Goal: Information Seeking & Learning: Learn about a topic

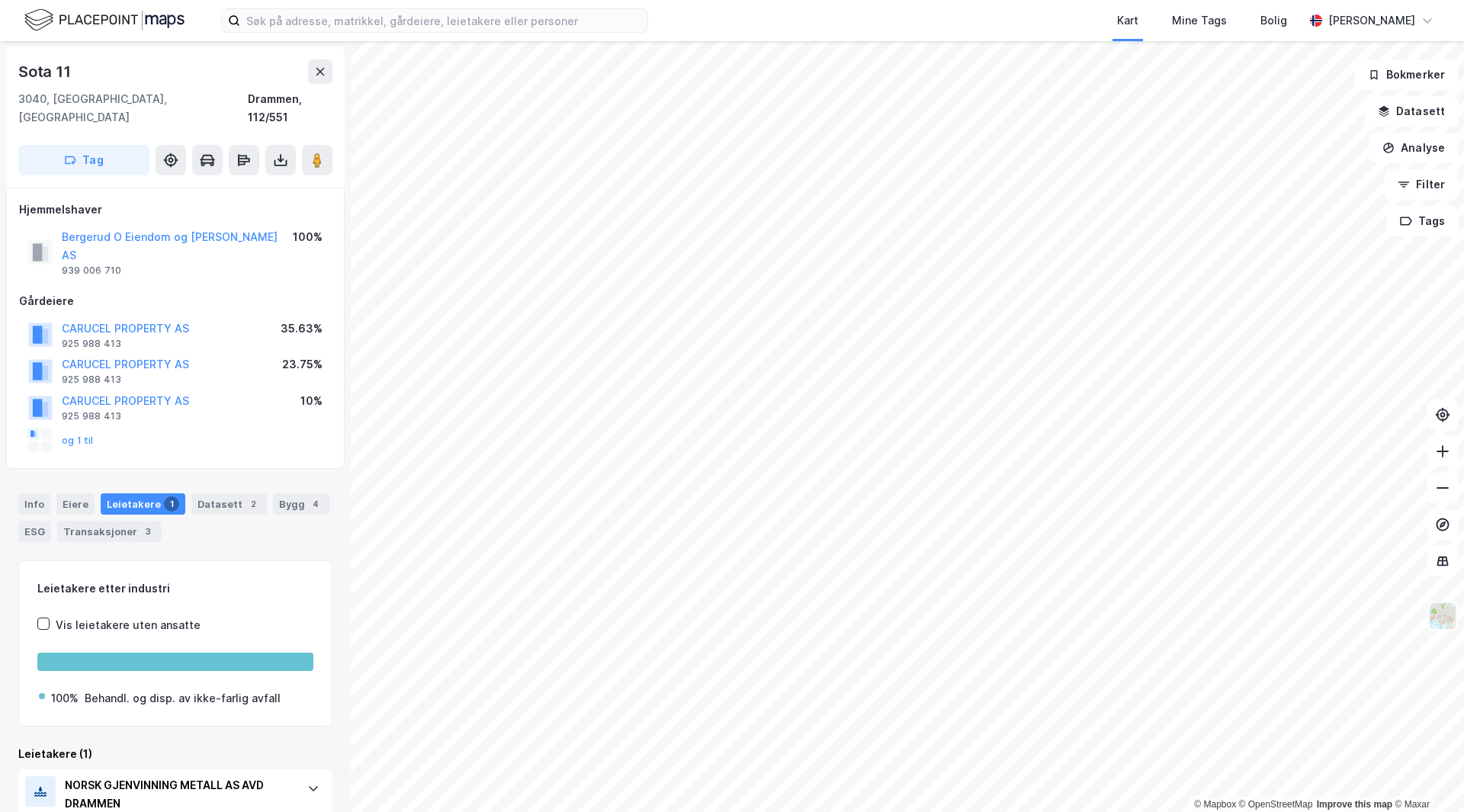
click at [1441, 619] on img at bounding box center [1442, 616] width 29 height 29
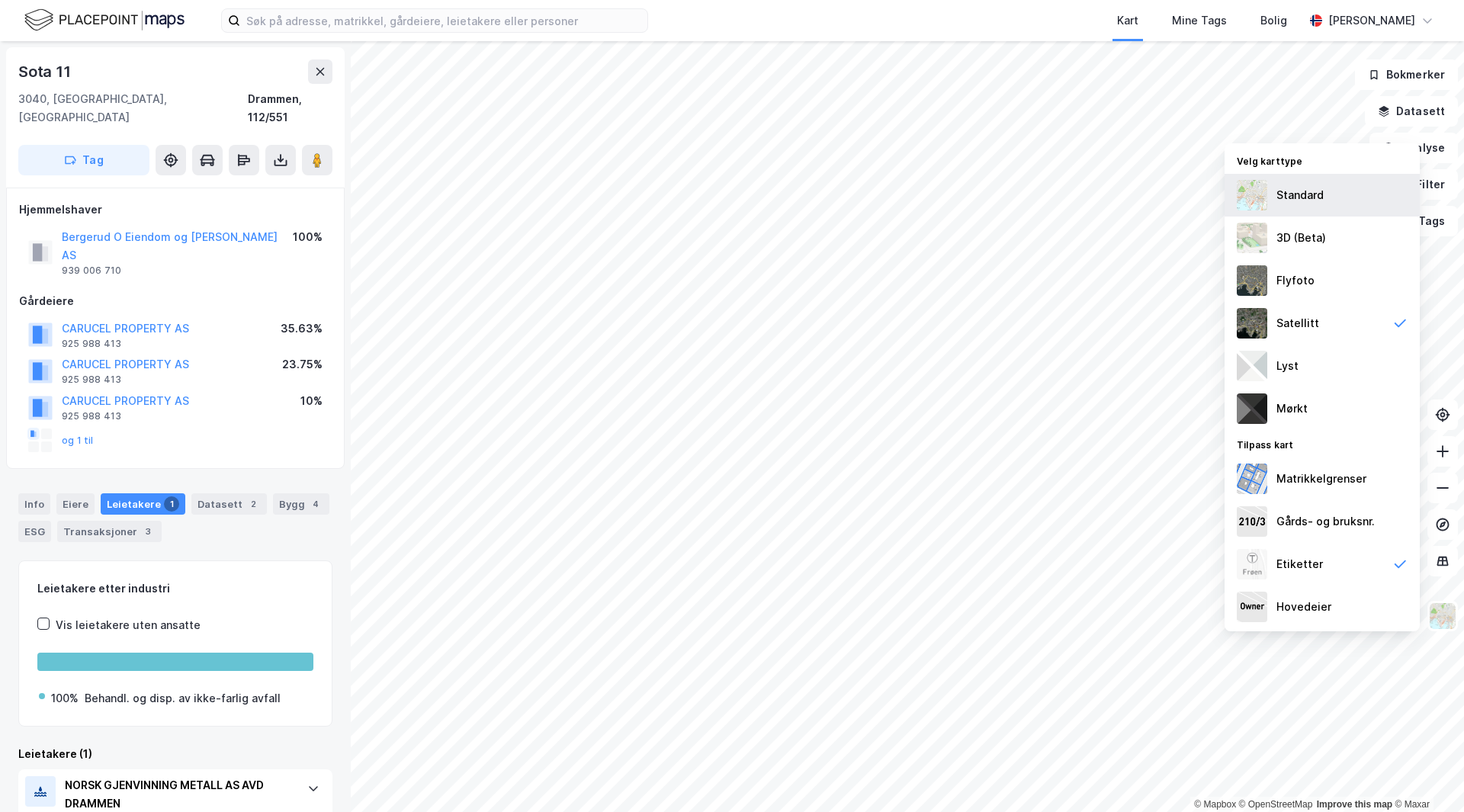
click at [1326, 196] on div "Standard" at bounding box center [1322, 195] width 195 height 43
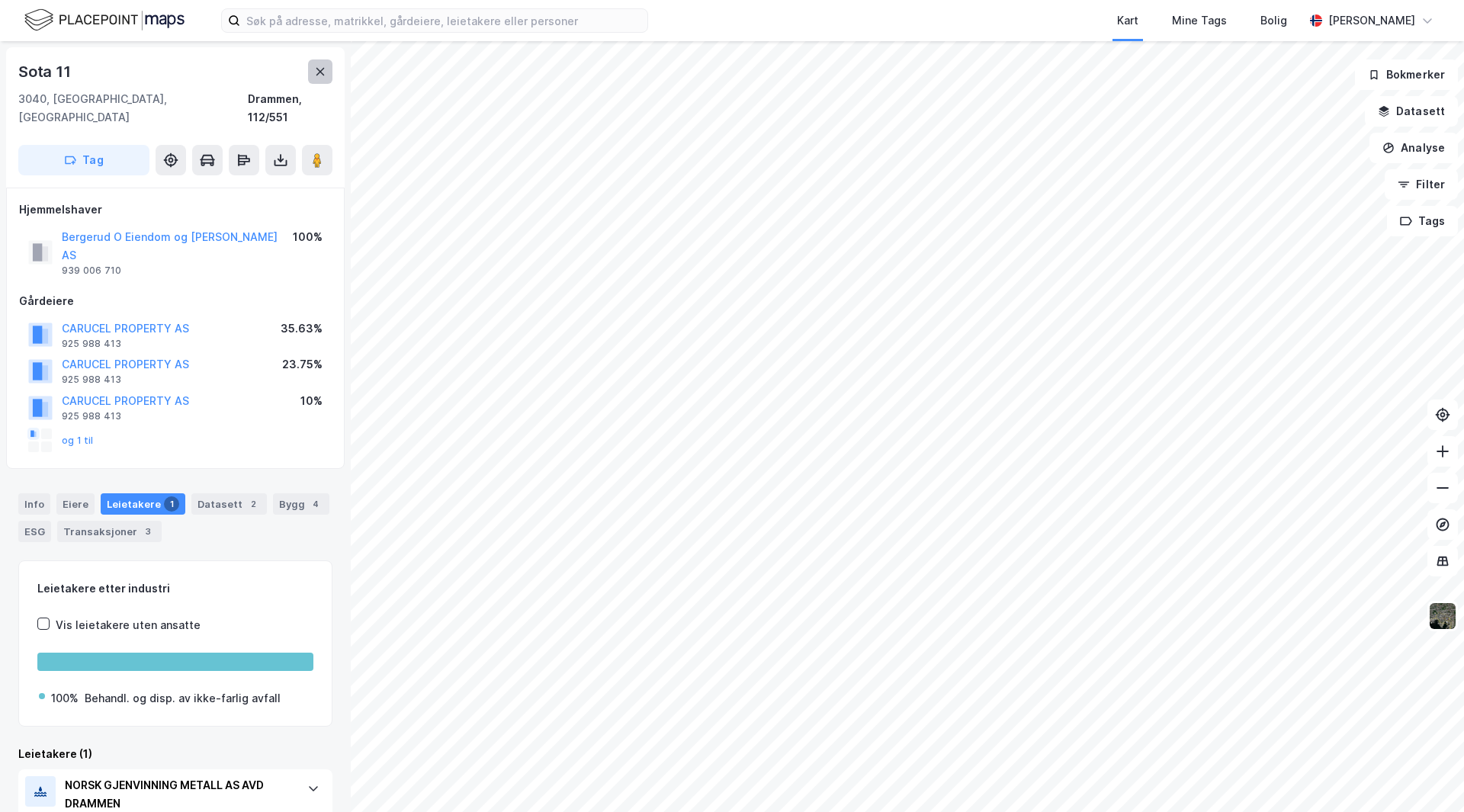
click at [322, 73] on icon at bounding box center [320, 72] width 12 height 12
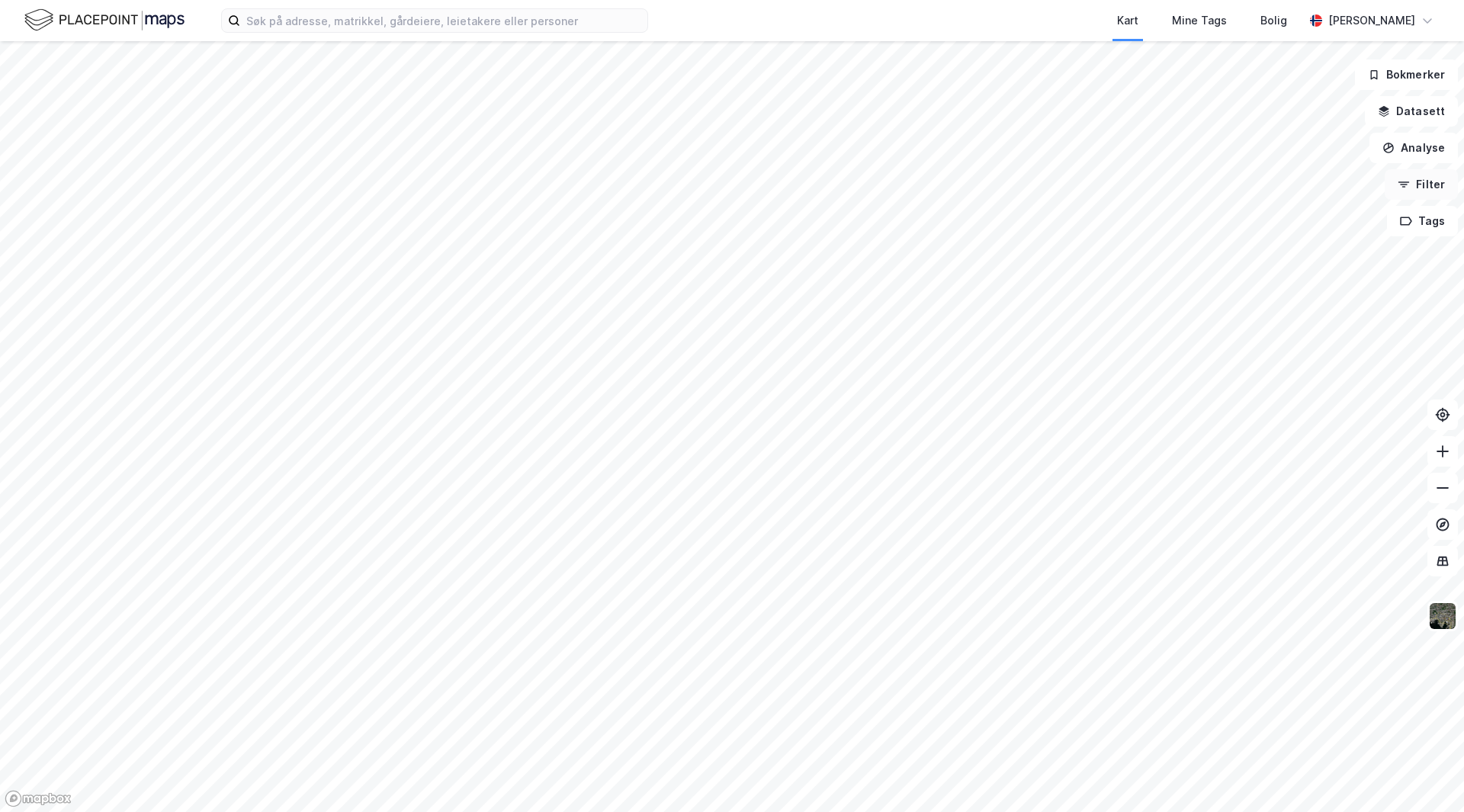
click at [1413, 189] on button "Filter" at bounding box center [1421, 184] width 73 height 30
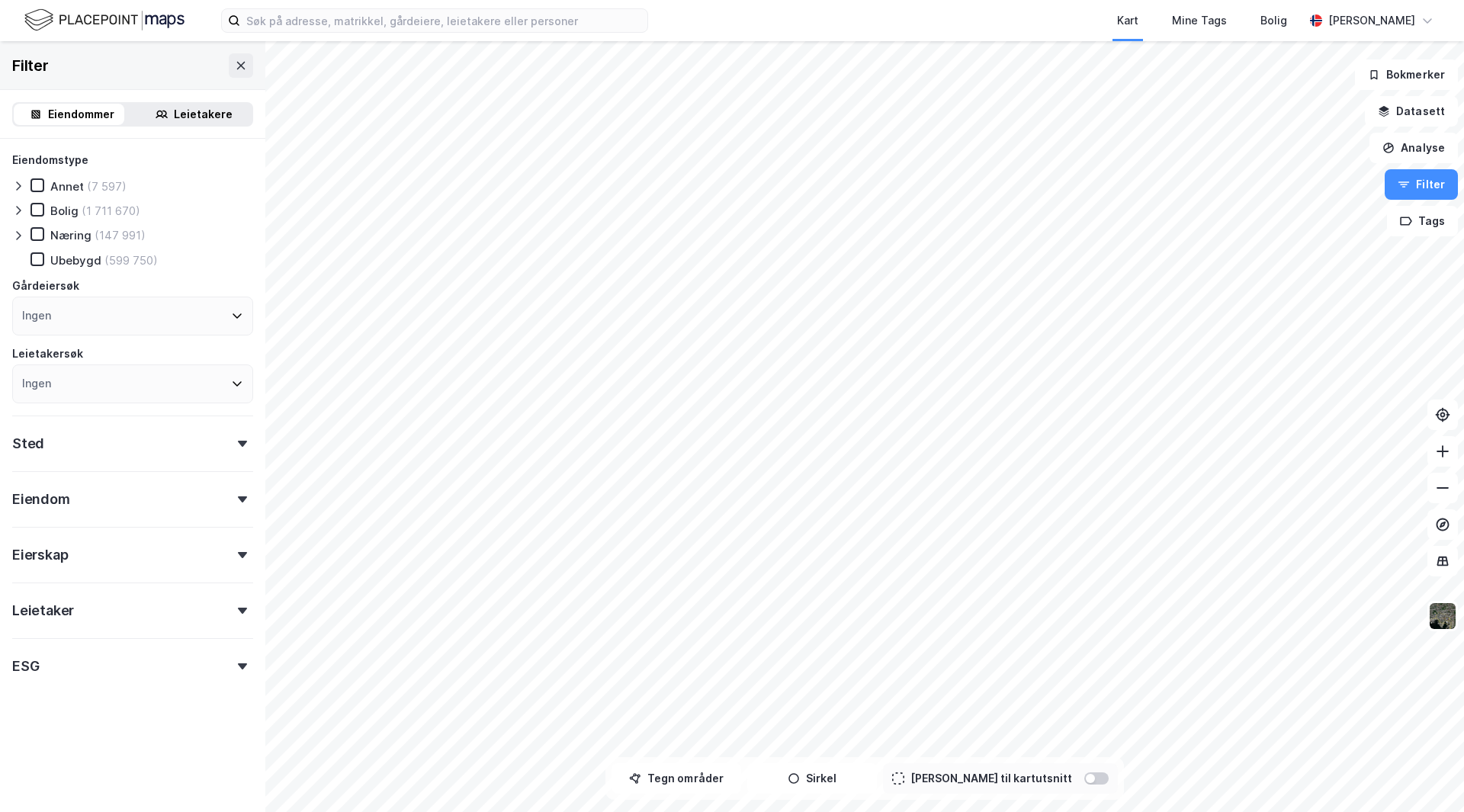
click at [20, 237] on icon at bounding box center [19, 236] width 12 height 12
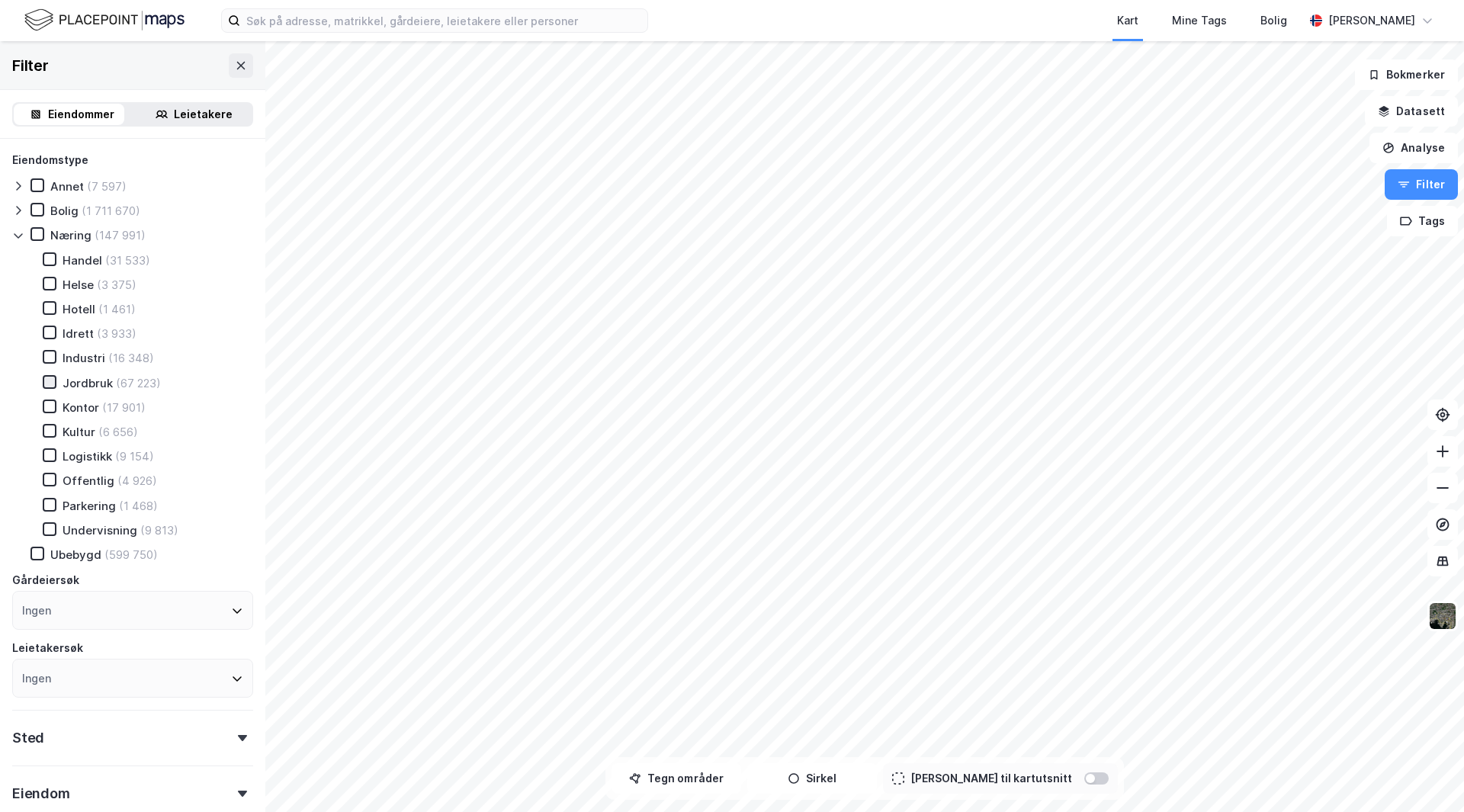
click at [52, 383] on icon at bounding box center [49, 382] width 11 height 11
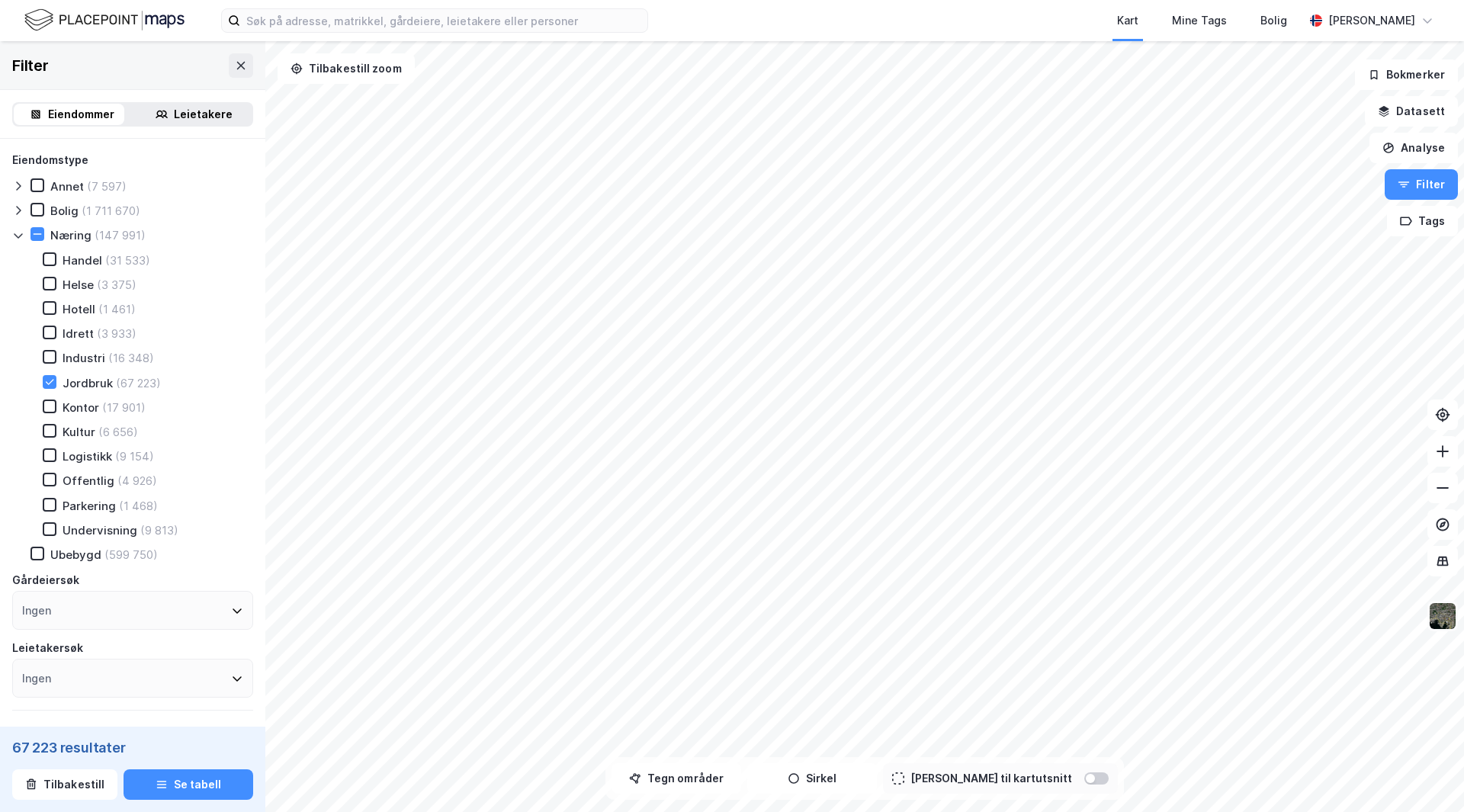
click at [1445, 617] on img at bounding box center [1442, 616] width 29 height 29
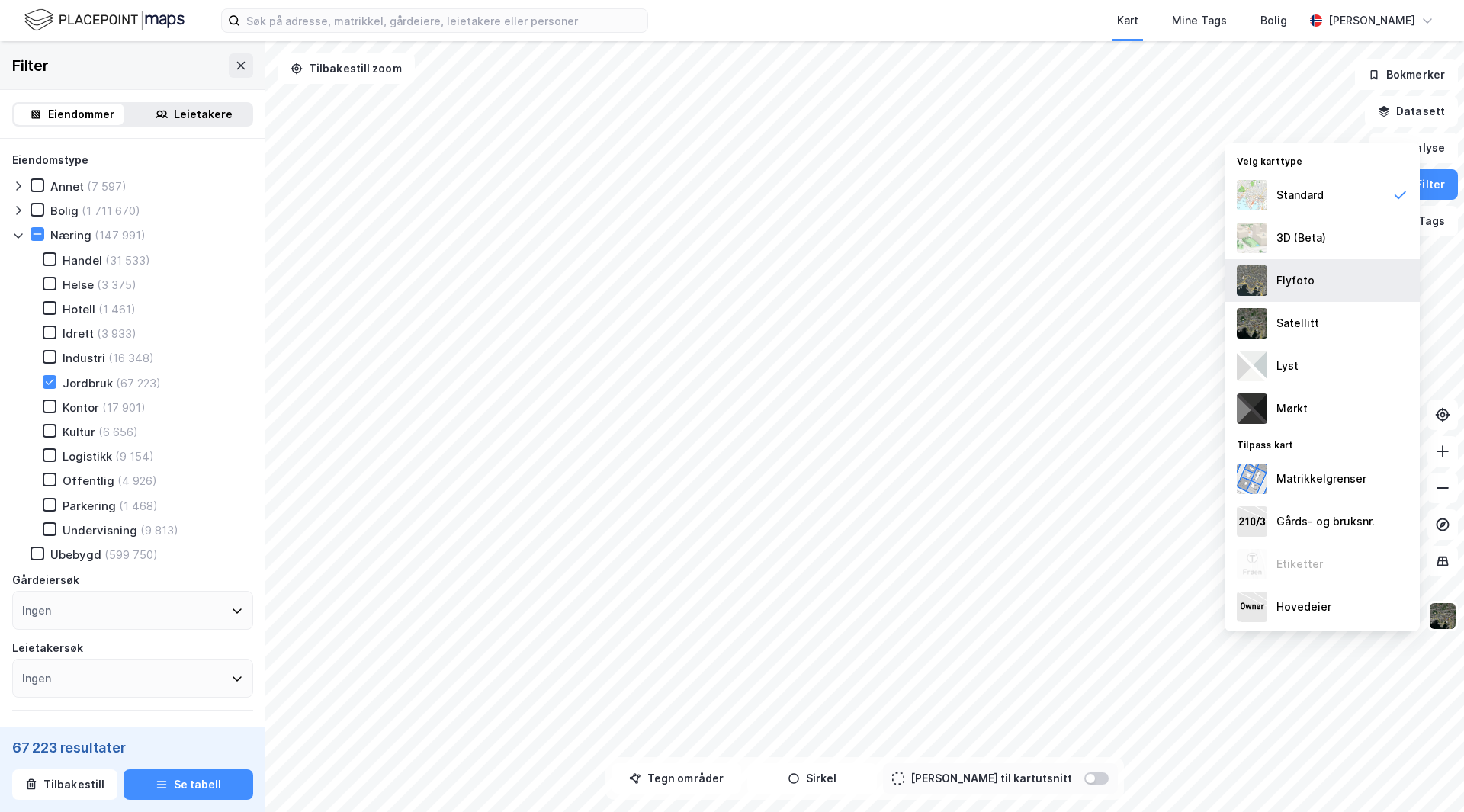
click at [1303, 288] on div "Flyfoto" at bounding box center [1295, 281] width 38 height 19
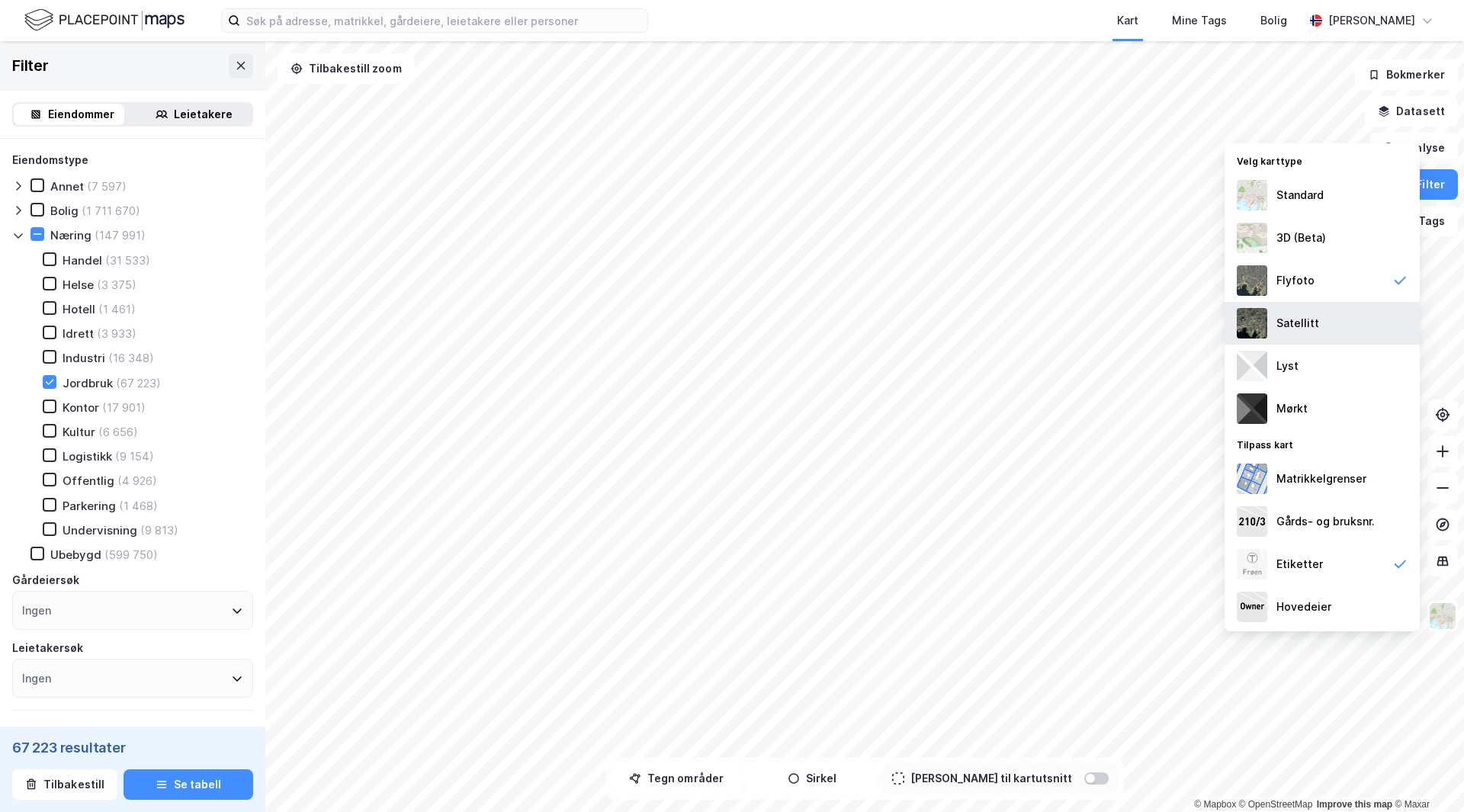
click at [1301, 316] on div "Satellitt" at bounding box center [1297, 323] width 43 height 19
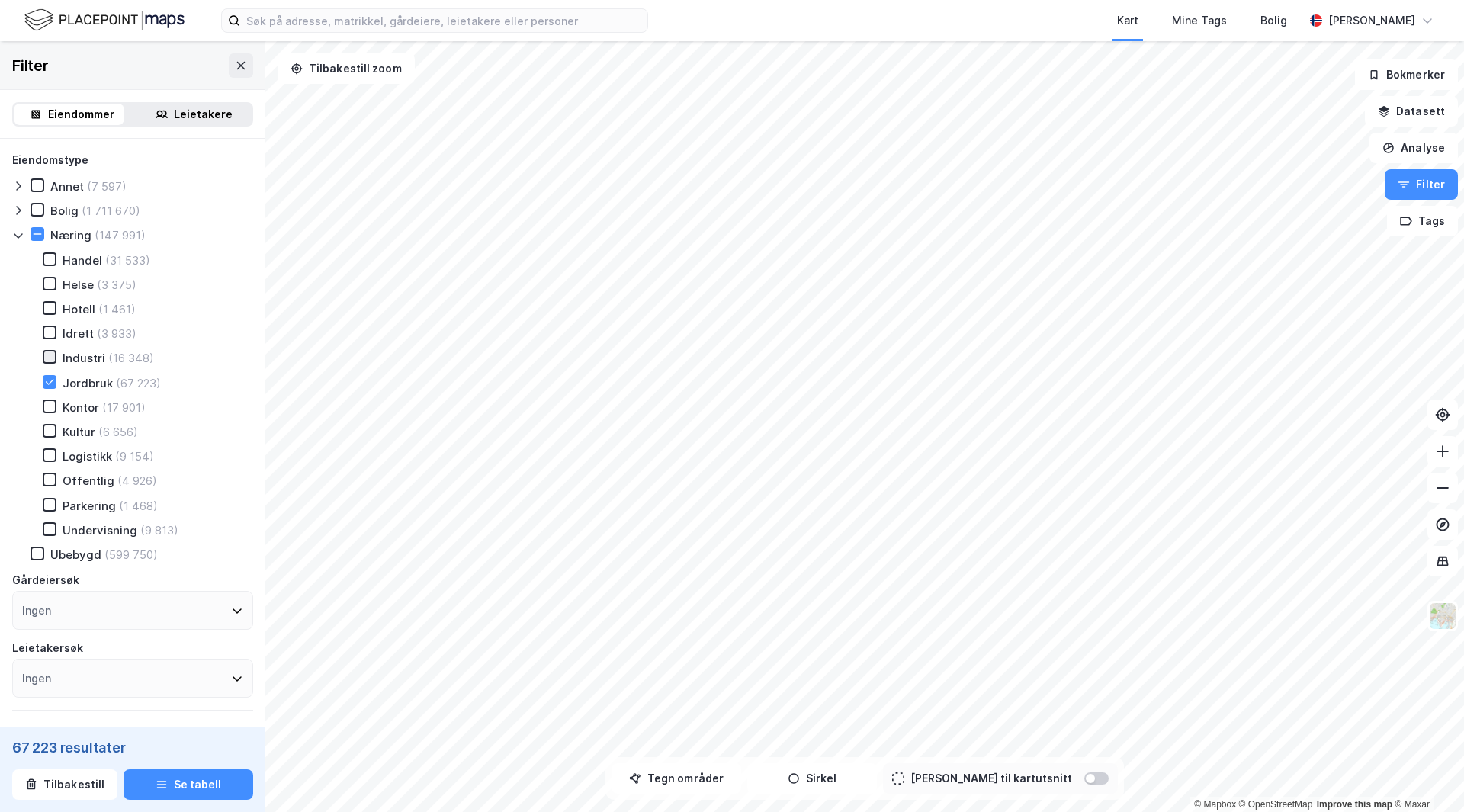
click at [49, 354] on icon at bounding box center [49, 357] width 11 height 11
click at [48, 381] on icon at bounding box center [49, 382] width 11 height 11
click at [53, 454] on icon at bounding box center [49, 455] width 9 height 5
click at [55, 258] on div at bounding box center [49, 259] width 14 height 14
click at [40, 234] on icon at bounding box center [37, 234] width 9 height 1
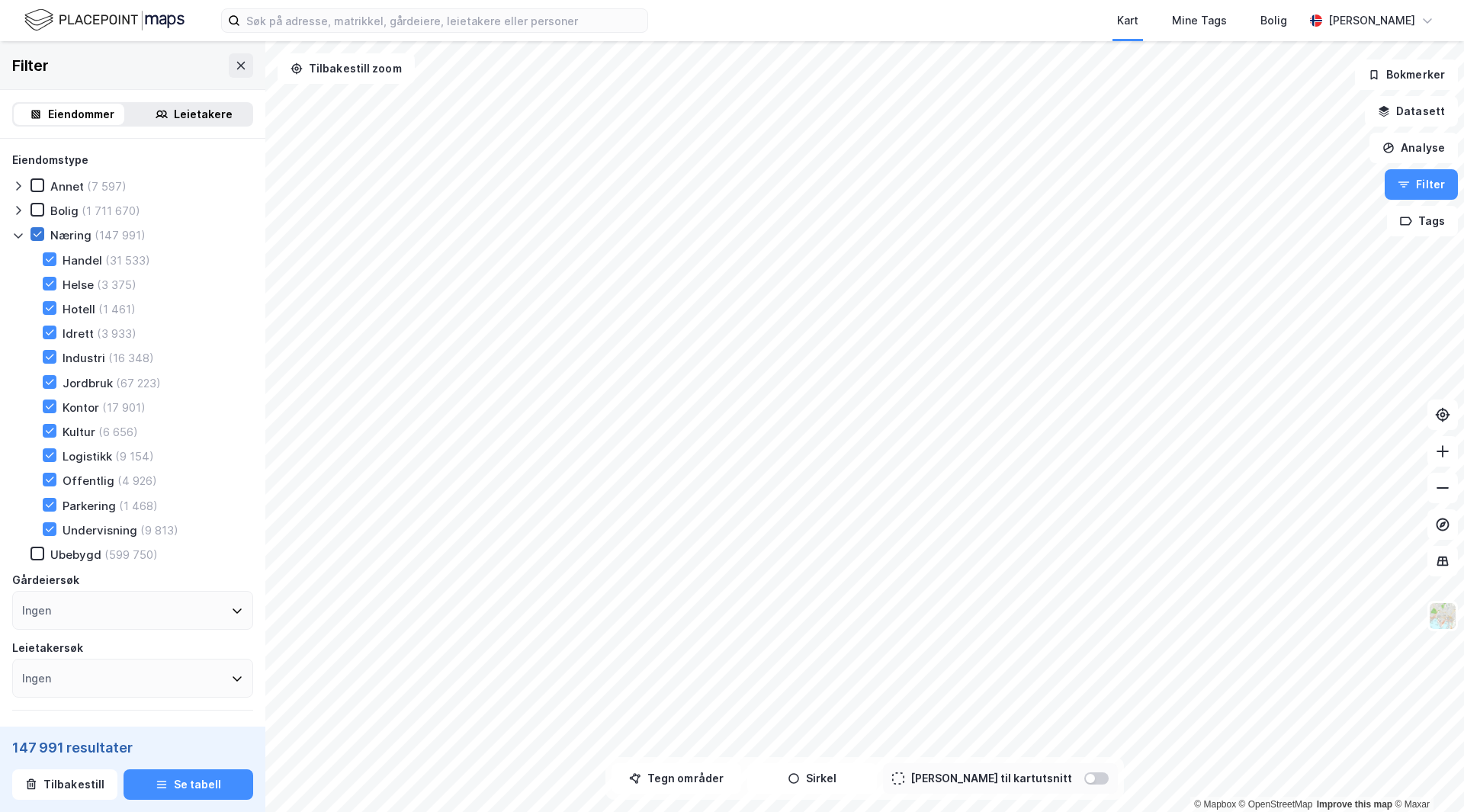
click at [40, 234] on icon at bounding box center [37, 234] width 11 height 11
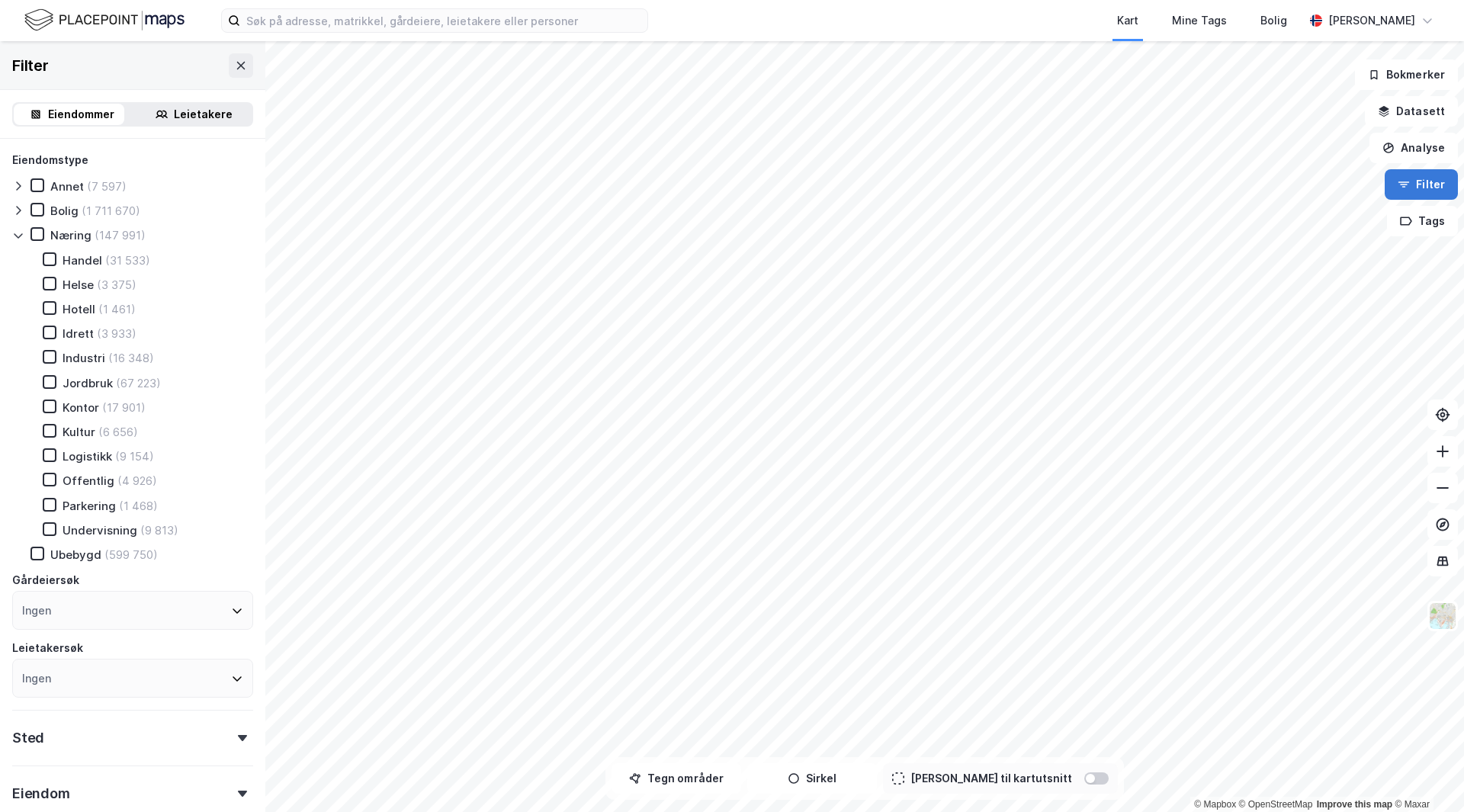
click at [1447, 193] on button "Filter" at bounding box center [1421, 184] width 73 height 30
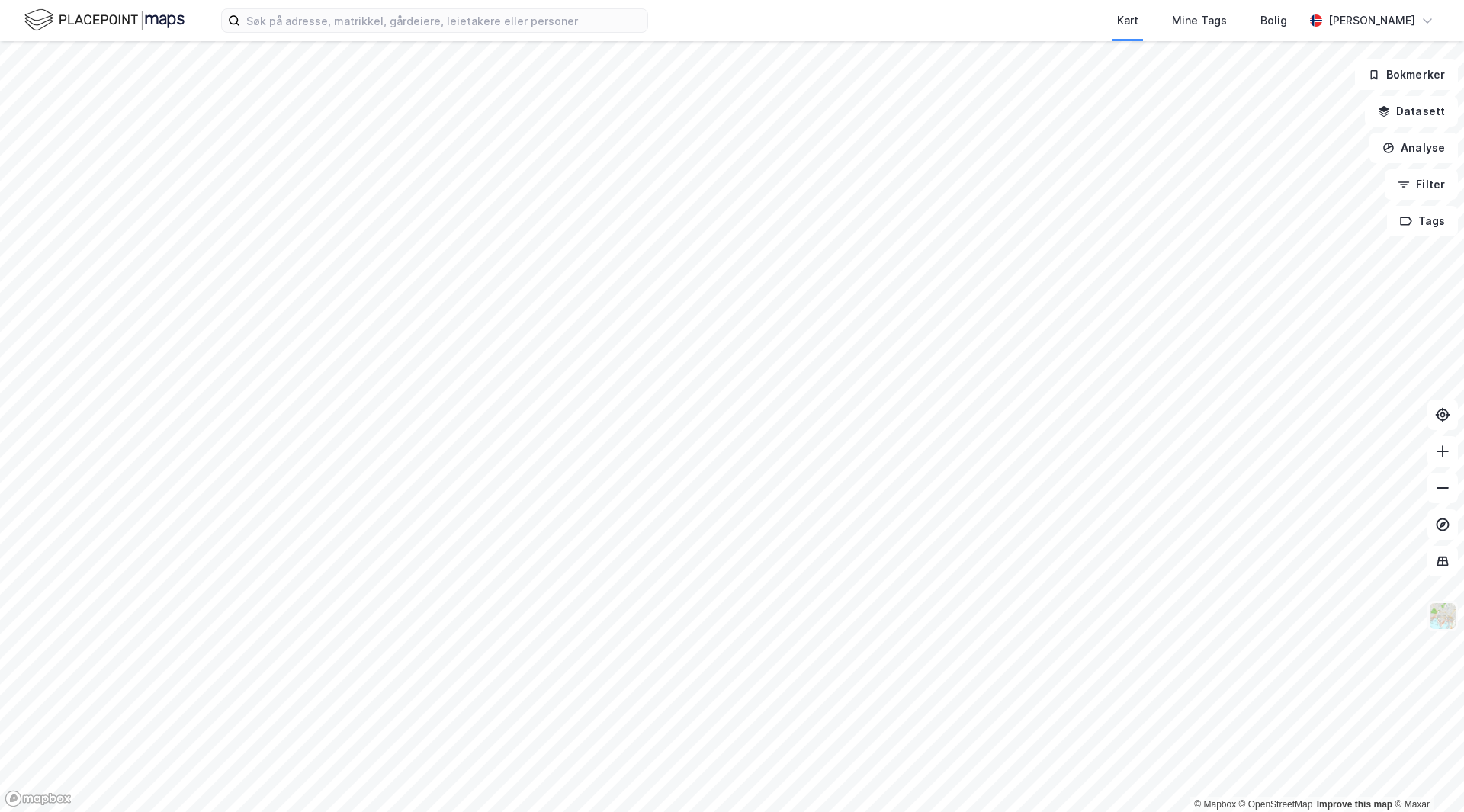
click at [1438, 623] on img at bounding box center [1442, 616] width 29 height 29
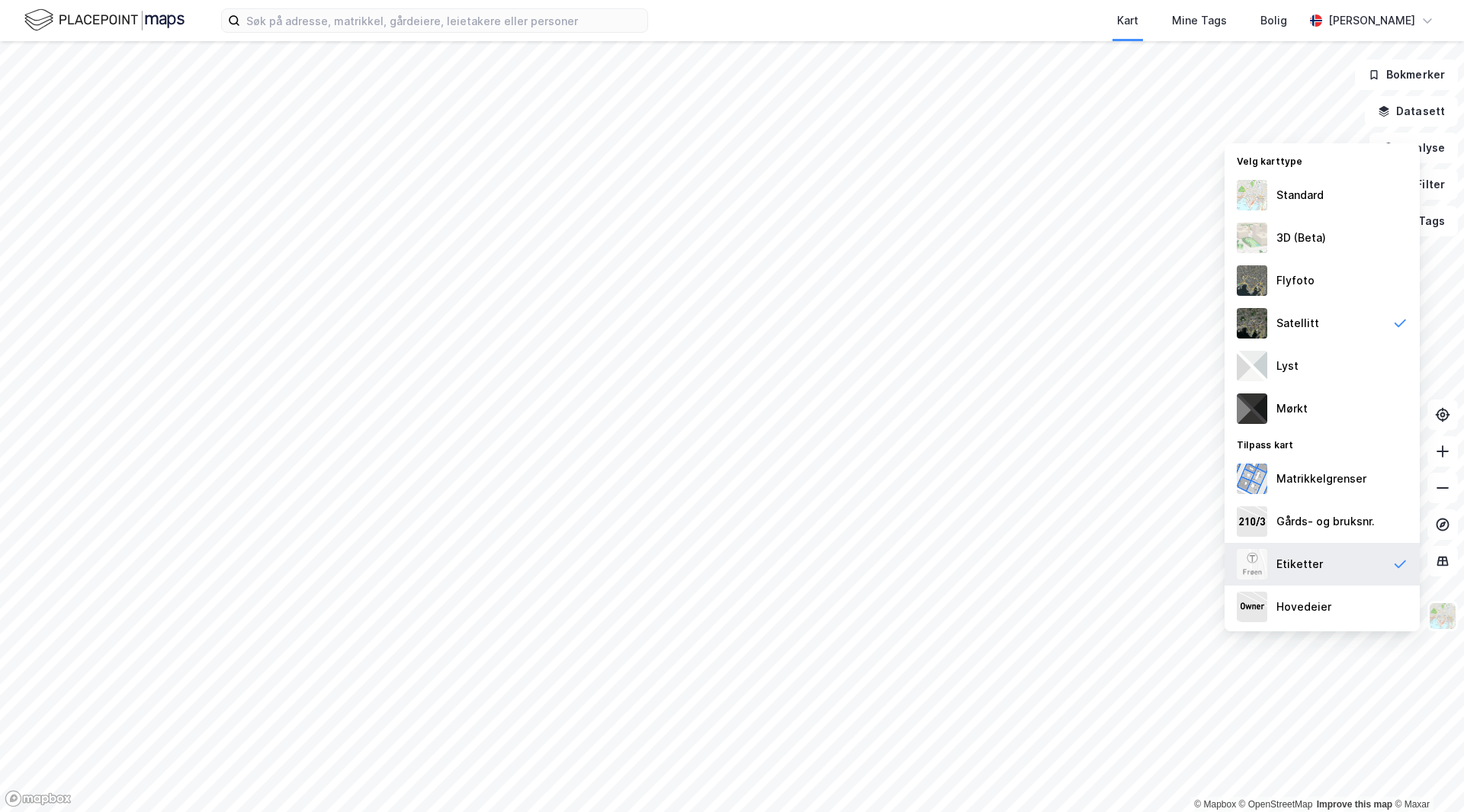
click at [1349, 566] on div "Etiketter" at bounding box center [1322, 564] width 195 height 43
